Goal: Task Accomplishment & Management: Manage account settings

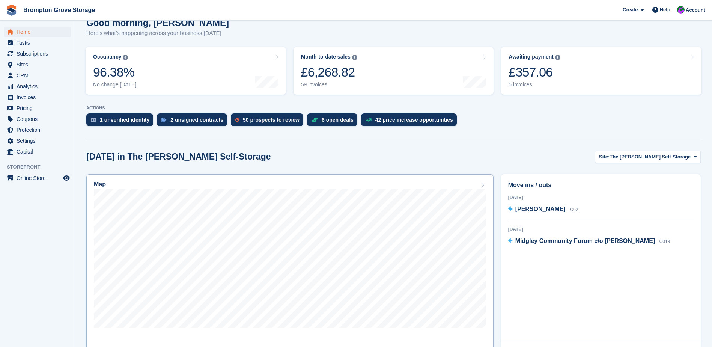
scroll to position [75, 0]
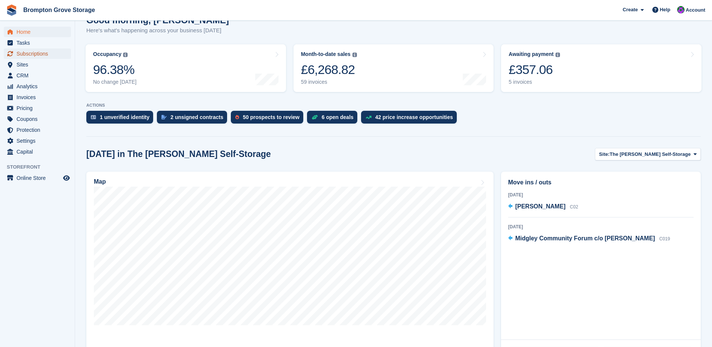
click at [29, 58] on span "Subscriptions" at bounding box center [39, 53] width 45 height 11
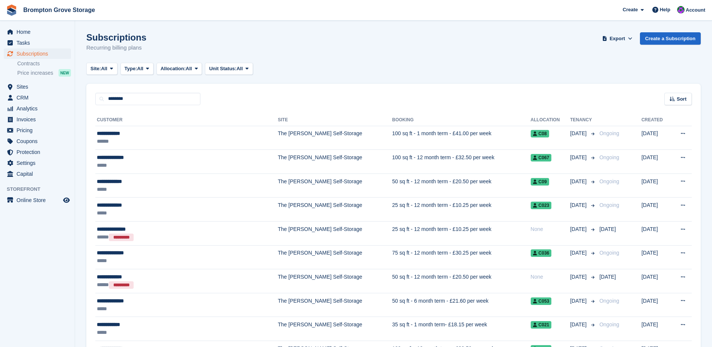
type input "********"
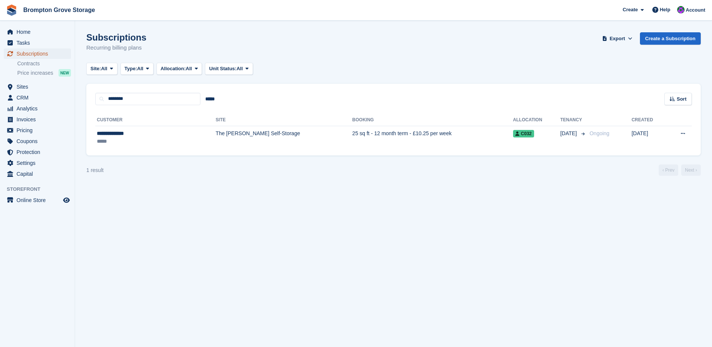
click at [39, 57] on span "Subscriptions" at bounding box center [39, 53] width 45 height 11
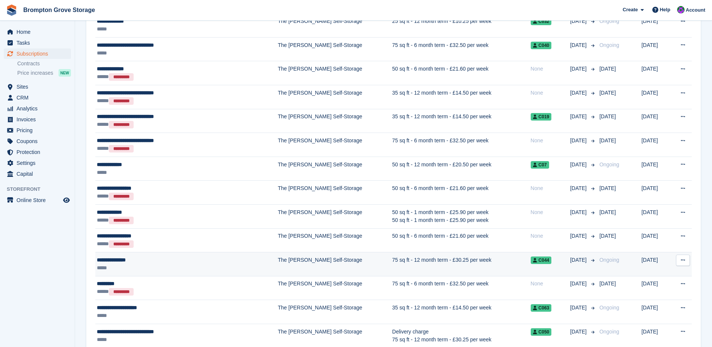
scroll to position [600, 0]
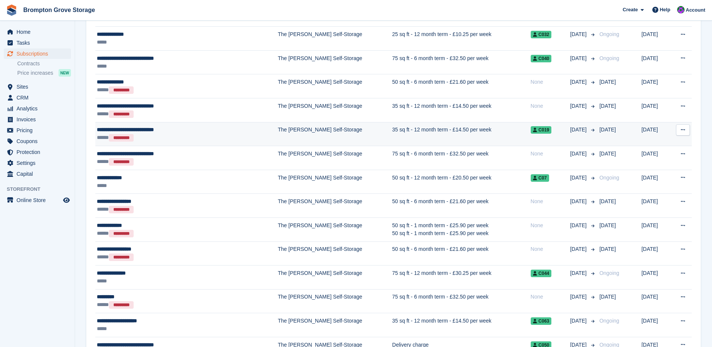
click at [141, 131] on span "**********" at bounding box center [125, 129] width 57 height 5
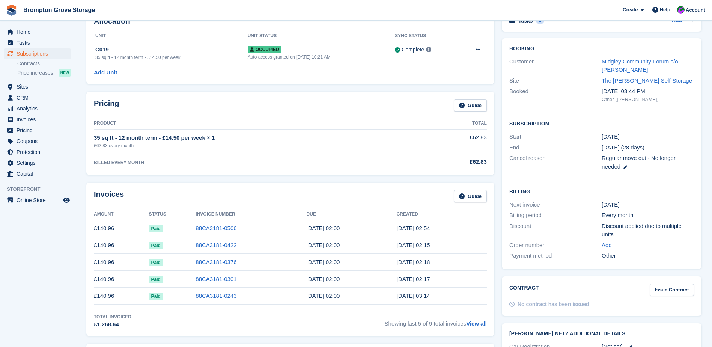
scroll to position [38, 0]
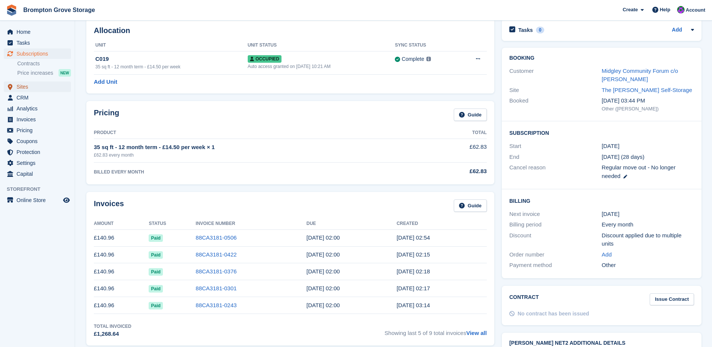
click at [26, 88] on span "Sites" at bounding box center [39, 86] width 45 height 11
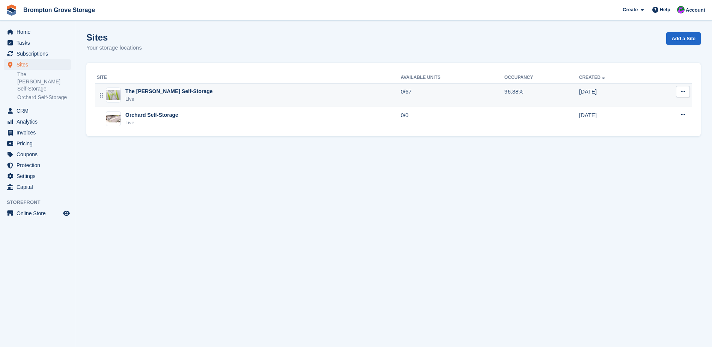
click at [135, 92] on div "The [PERSON_NAME] Self-Storage" at bounding box center [168, 91] width 87 height 8
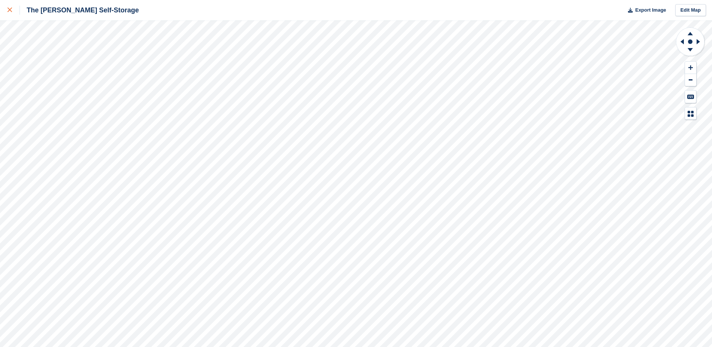
click at [8, 9] on icon at bounding box center [10, 10] width 5 height 5
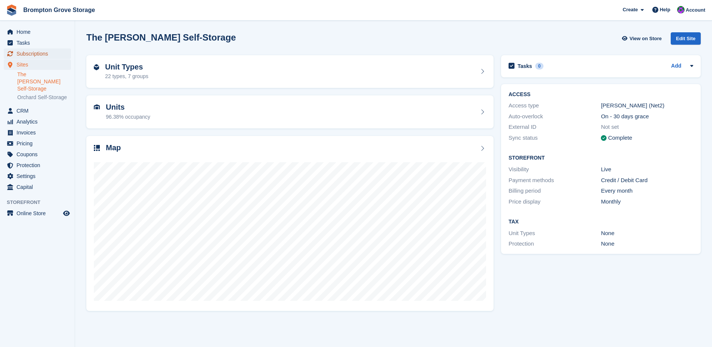
click at [35, 53] on span "Subscriptions" at bounding box center [39, 53] width 45 height 11
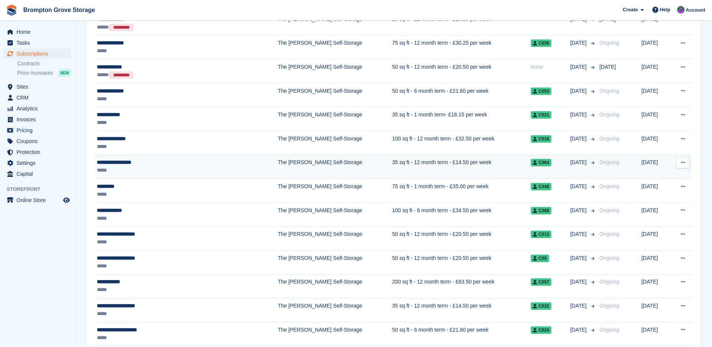
scroll to position [225, 0]
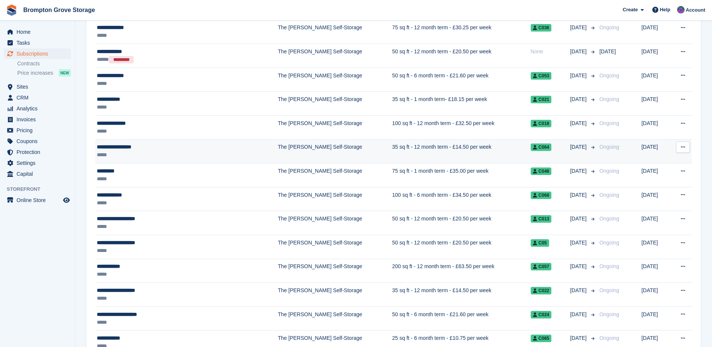
click at [122, 147] on div "**********" at bounding box center [163, 147] width 133 height 8
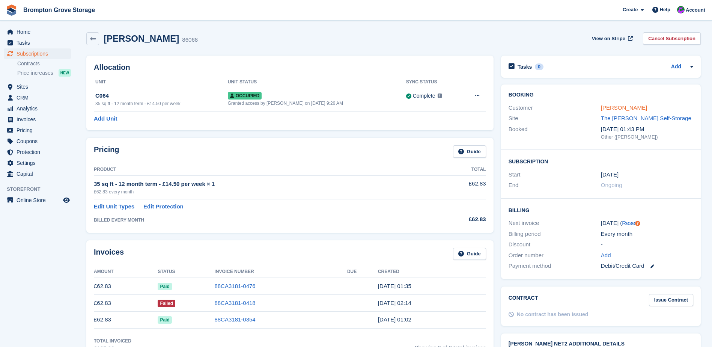
click at [632, 107] on link "[PERSON_NAME]" at bounding box center [624, 107] width 46 height 6
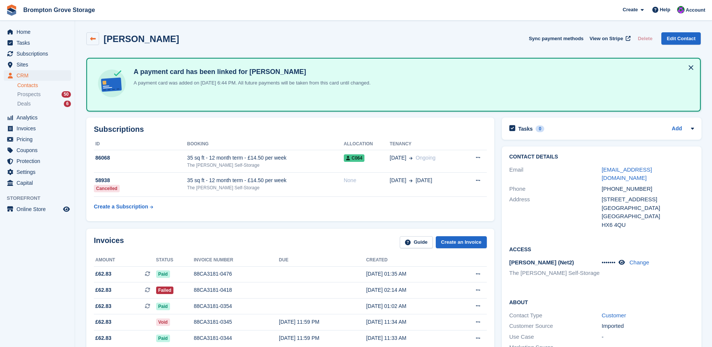
click at [91, 36] on icon at bounding box center [93, 39] width 6 height 6
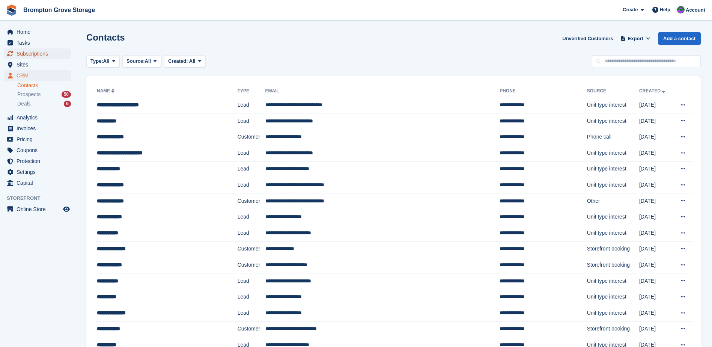
click at [38, 56] on span "Subscriptions" at bounding box center [39, 53] width 45 height 11
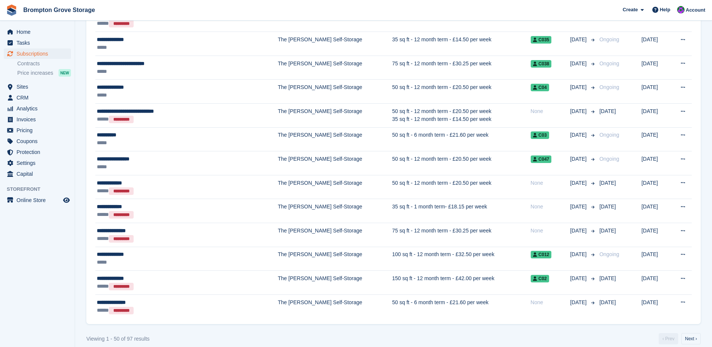
scroll to position [1010, 0]
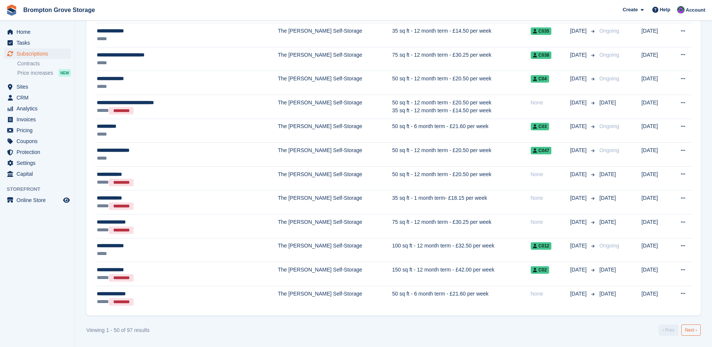
click at [694, 331] on link "Next ›" at bounding box center [691, 329] width 20 height 11
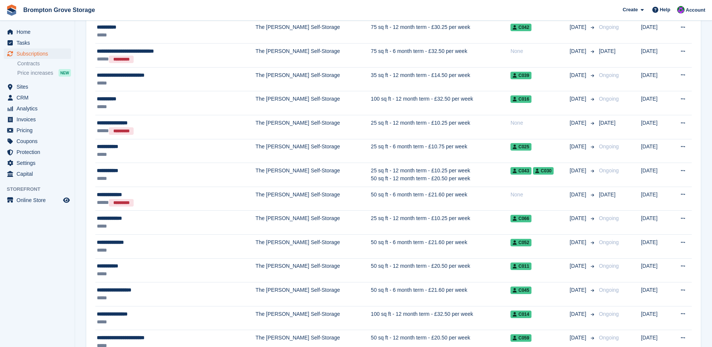
scroll to position [450, 0]
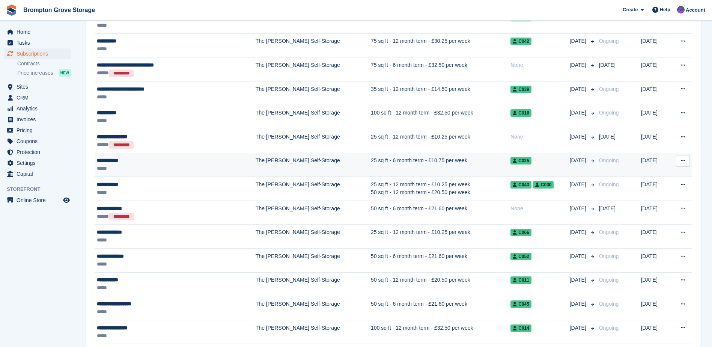
click at [110, 160] on div "**********" at bounding box center [155, 161] width 116 height 8
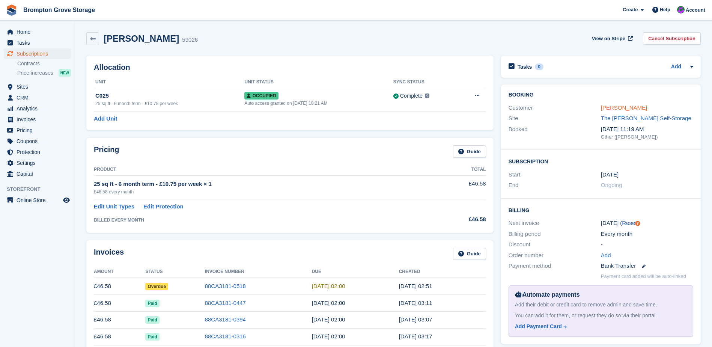
click at [627, 106] on link "[PERSON_NAME]" at bounding box center [624, 107] width 46 height 6
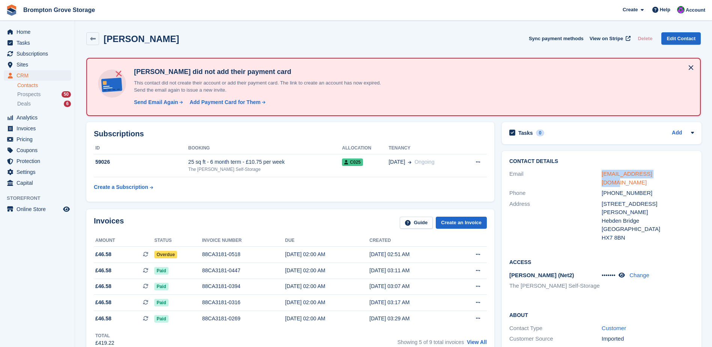
drag, startPoint x: 666, startPoint y: 175, endPoint x: 601, endPoint y: 174, distance: 64.6
click at [602, 174] on div "zoecoleman@gmail.com" at bounding box center [648, 178] width 92 height 17
copy link "zoecoleman@gmail.com"
click at [652, 177] on link "zoecoleman@gmail.com" at bounding box center [627, 177] width 50 height 15
drag, startPoint x: 665, startPoint y: 171, endPoint x: 660, endPoint y: 175, distance: 6.2
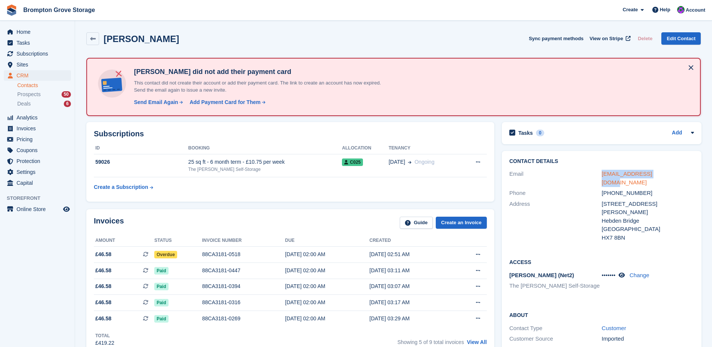
click at [664, 170] on div "zoecoleman@gmail.com" at bounding box center [648, 178] width 92 height 17
click at [649, 200] on div "8 Stephen Street" at bounding box center [648, 208] width 92 height 17
drag, startPoint x: 668, startPoint y: 173, endPoint x: 602, endPoint y: 177, distance: 65.8
click at [602, 177] on div "zoecoleman@gmail.com" at bounding box center [648, 178] width 92 height 17
copy link "zoecoleman@gmail.com"
